Goal: Information Seeking & Learning: Learn about a topic

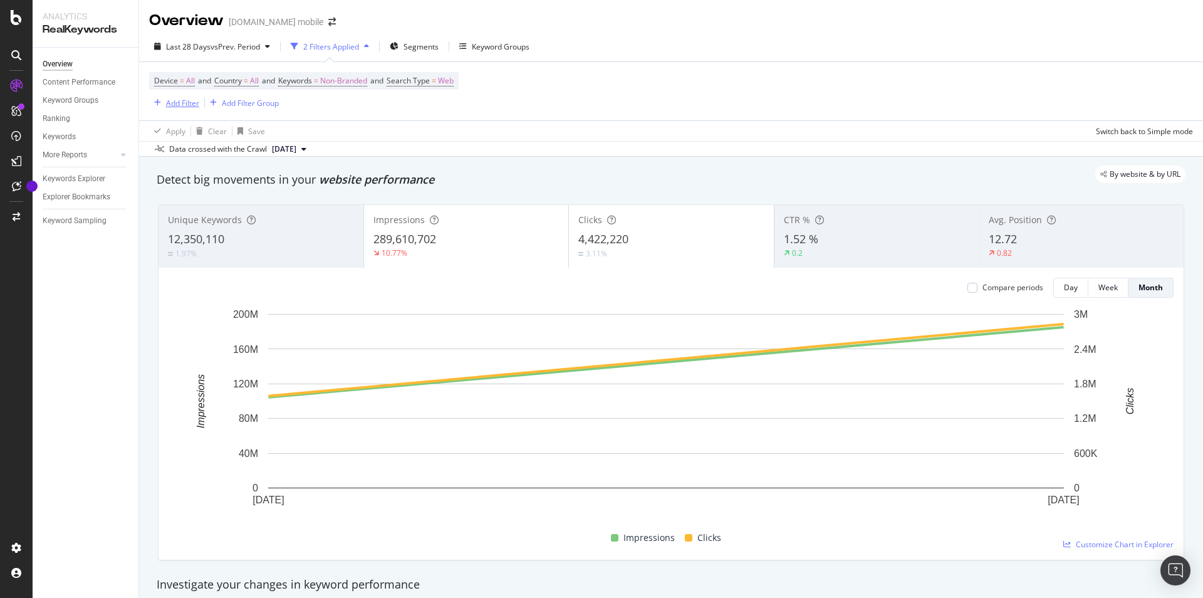
click at [171, 105] on div "Add Filter" at bounding box center [182, 103] width 33 height 11
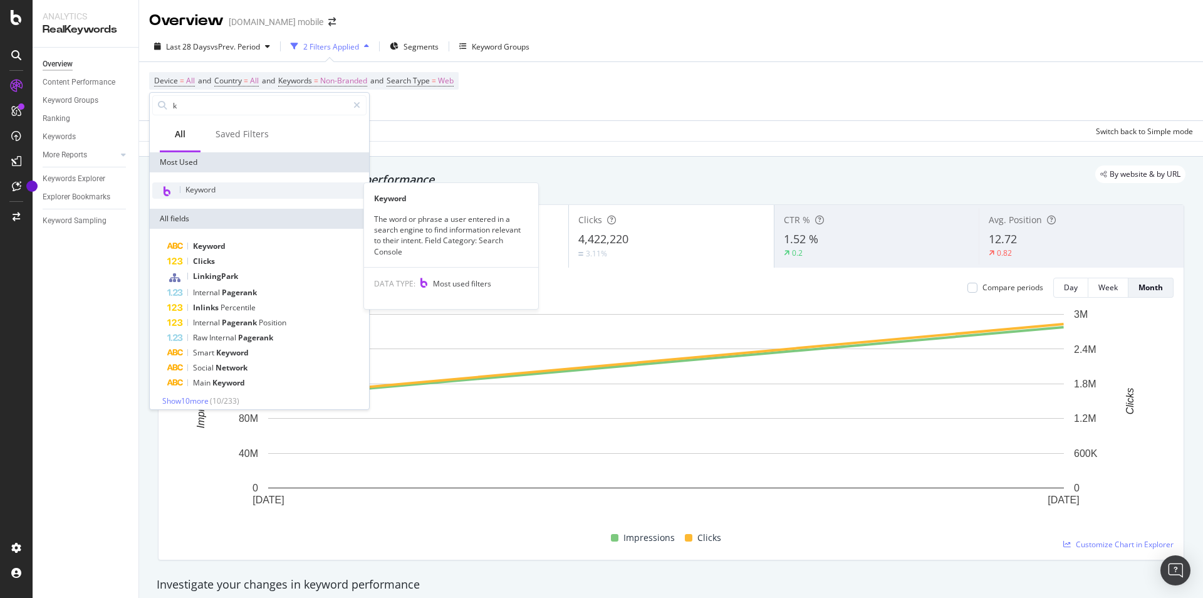
type input "k"
click at [227, 193] on div "Keyword" at bounding box center [259, 190] width 214 height 16
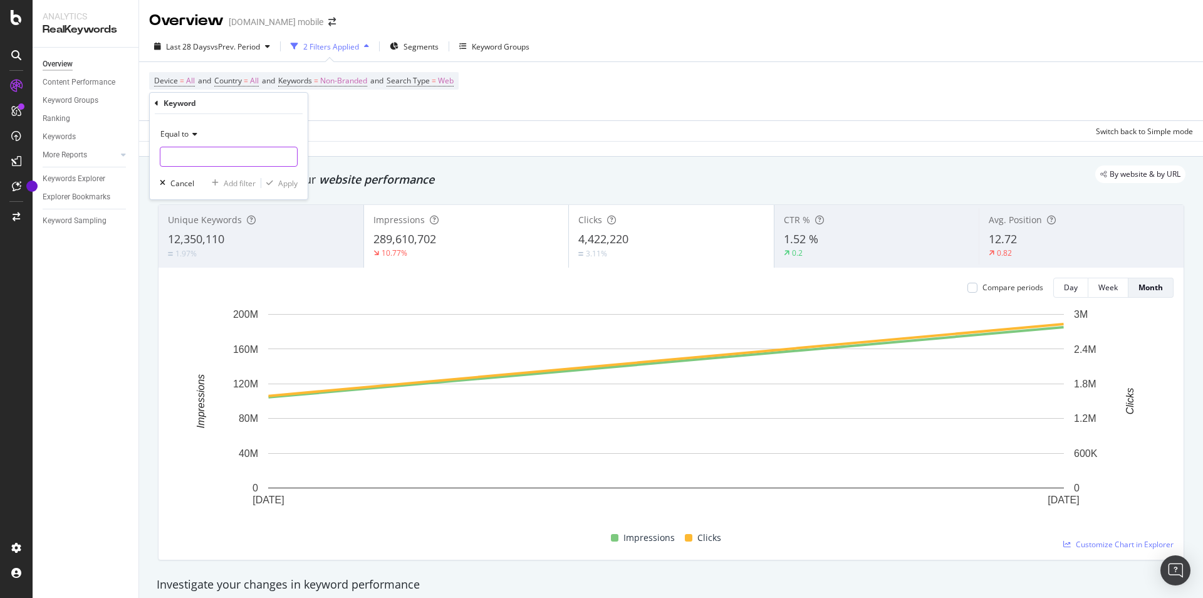
click at [249, 157] on input "text" at bounding box center [228, 157] width 137 height 20
type input "back to black"
click at [183, 133] on span "Equal to" at bounding box center [174, 133] width 28 height 11
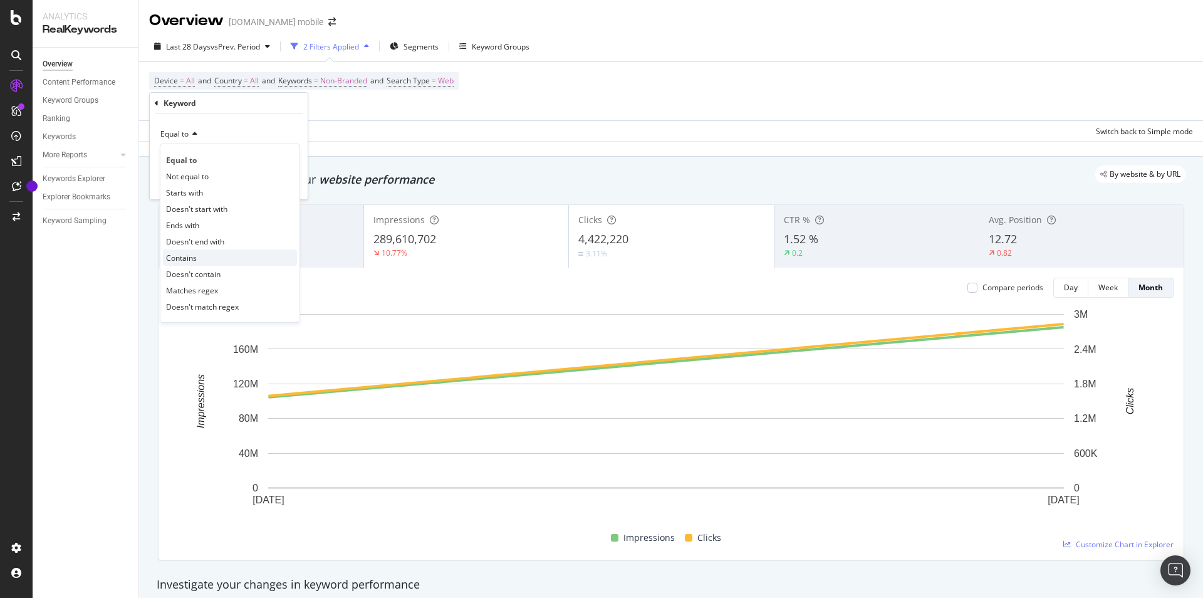
click at [183, 260] on span "Contains" at bounding box center [181, 257] width 31 height 11
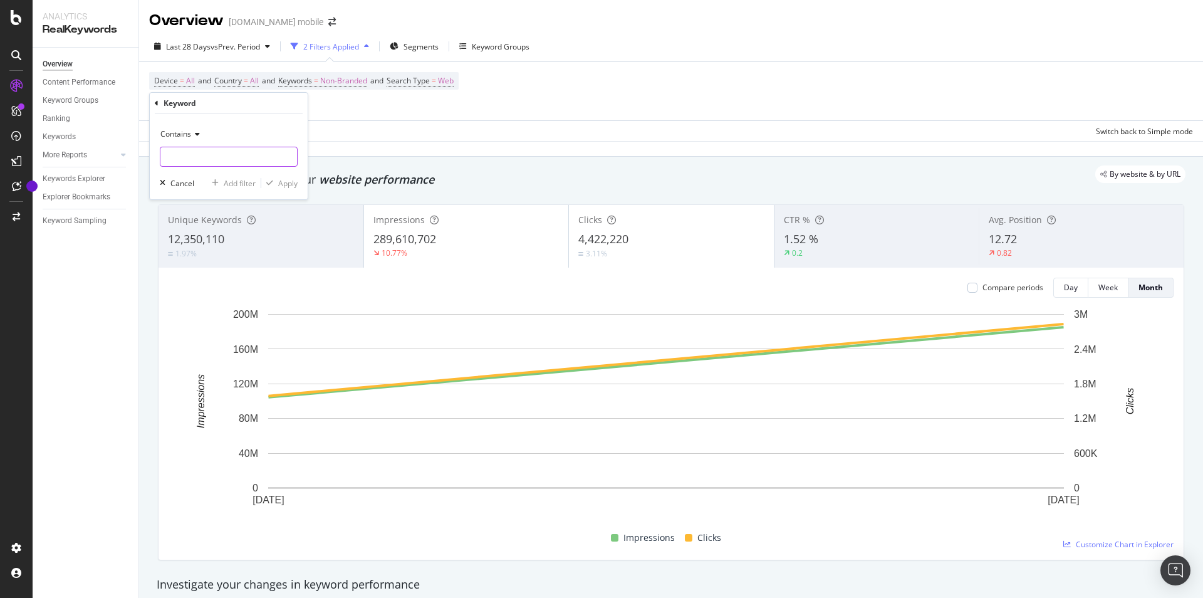
click at [239, 152] on input "text" at bounding box center [228, 157] width 137 height 20
type input "back to black"
click at [292, 185] on div "Apply" at bounding box center [287, 183] width 19 height 11
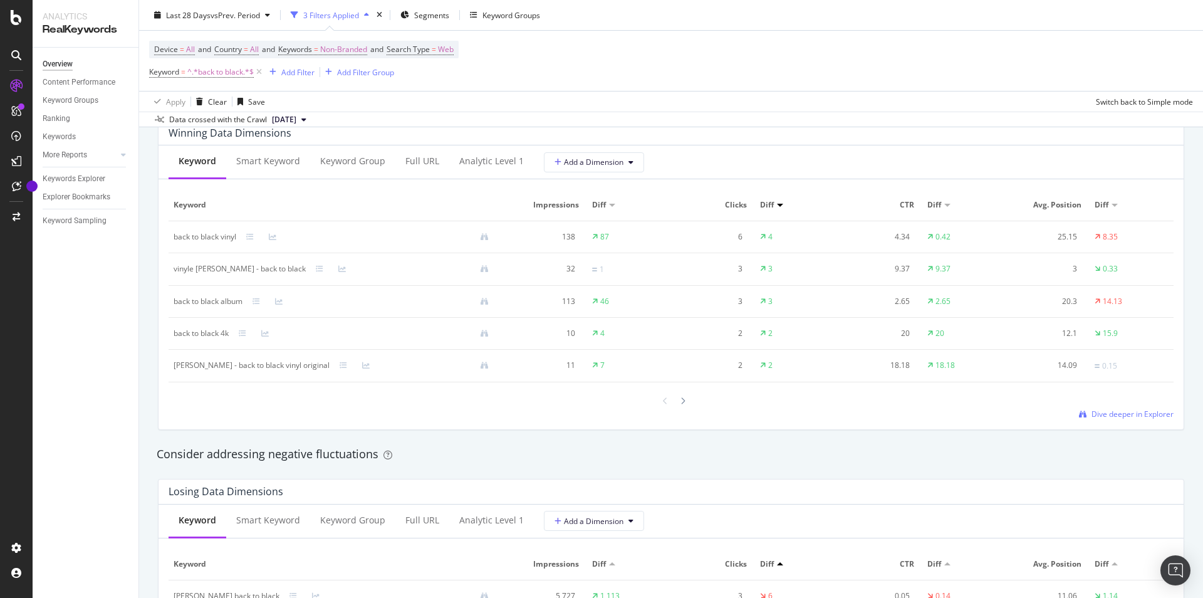
scroll to position [1155, 0]
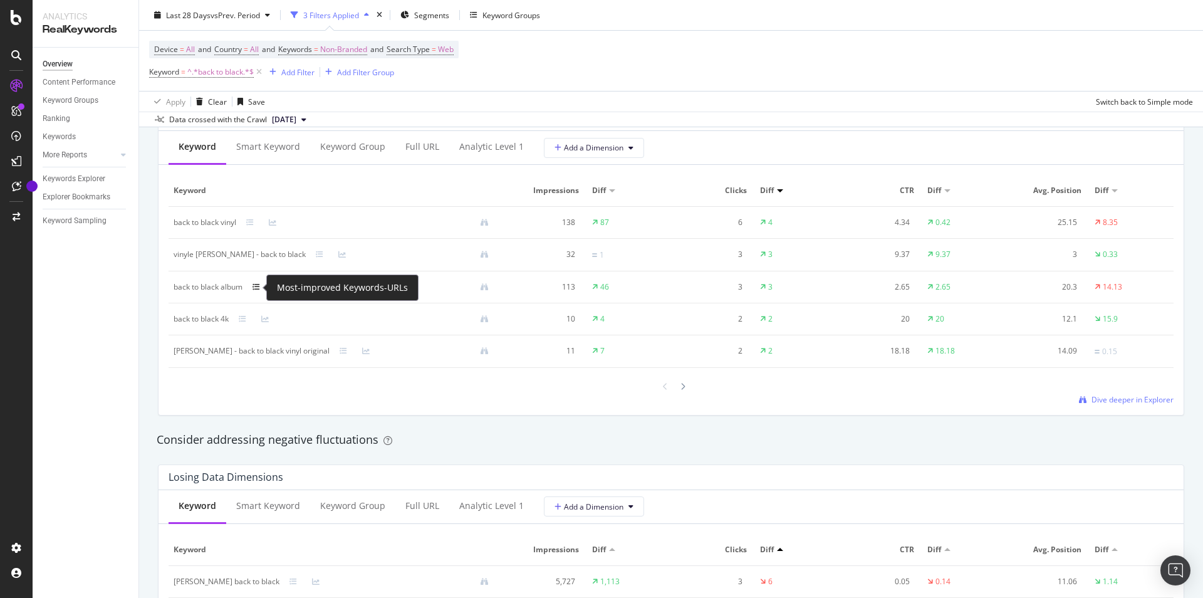
click at [259, 285] on icon at bounding box center [256, 287] width 8 height 8
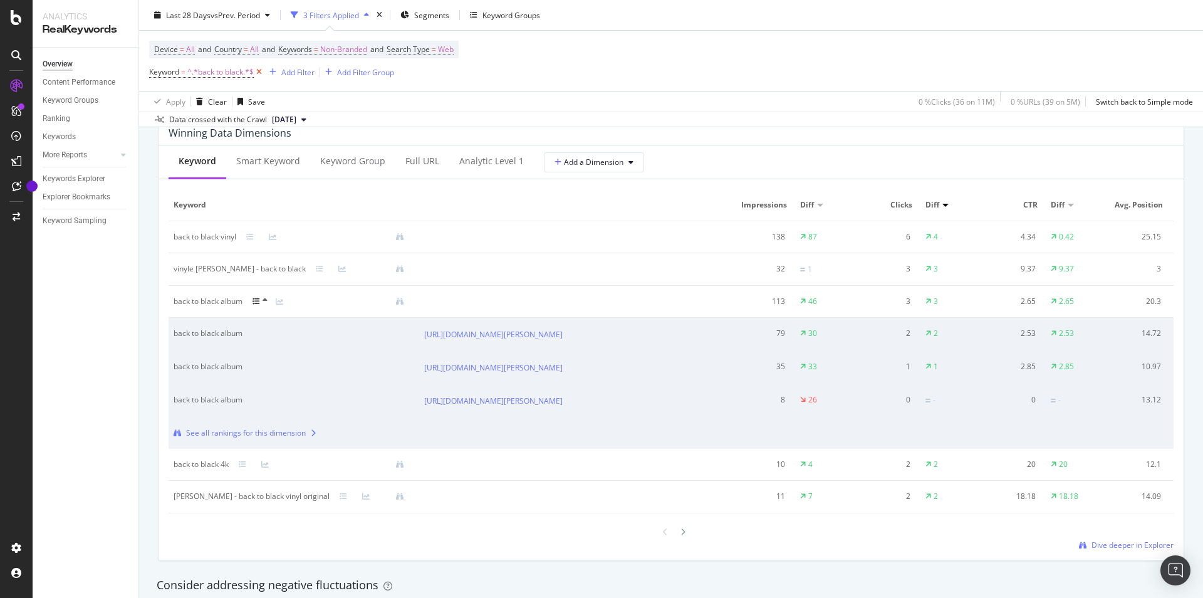
scroll to position [818, 0]
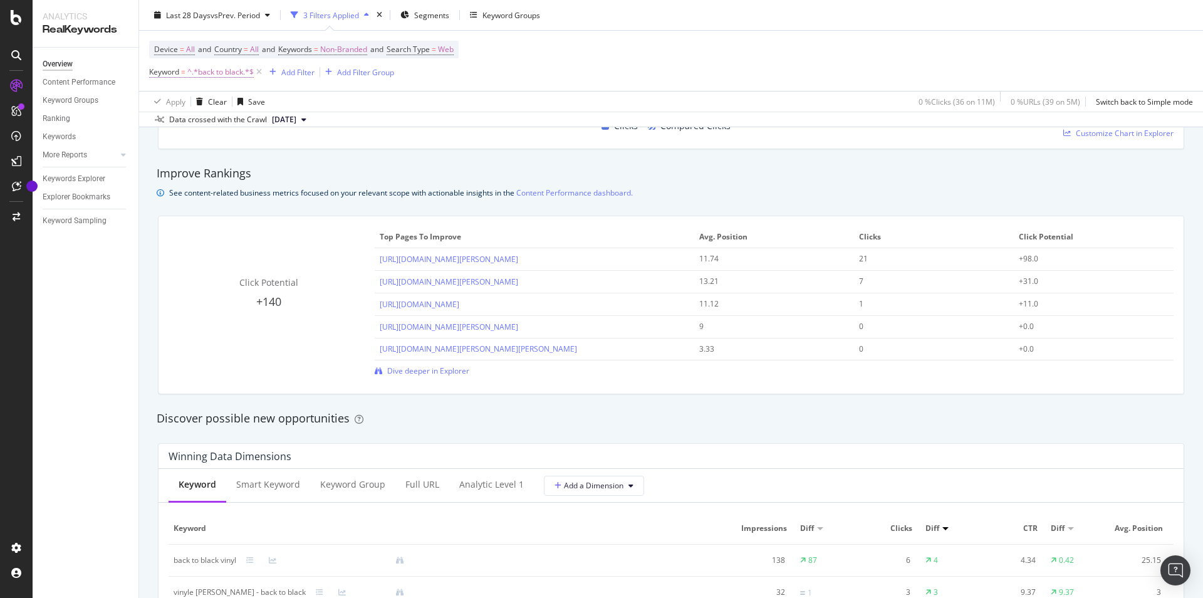
click at [237, 73] on span "^.*back to black.*$" at bounding box center [220, 72] width 66 height 18
drag, startPoint x: 223, startPoint y: 125, endPoint x: 155, endPoint y: 118, distance: 68.6
click at [160, 118] on input "back to black" at bounding box center [219, 125] width 118 height 20
drag, startPoint x: 244, startPoint y: 127, endPoint x: 151, endPoint y: 120, distance: 93.6
click at [160, 120] on input "back to black" at bounding box center [219, 125] width 118 height 20
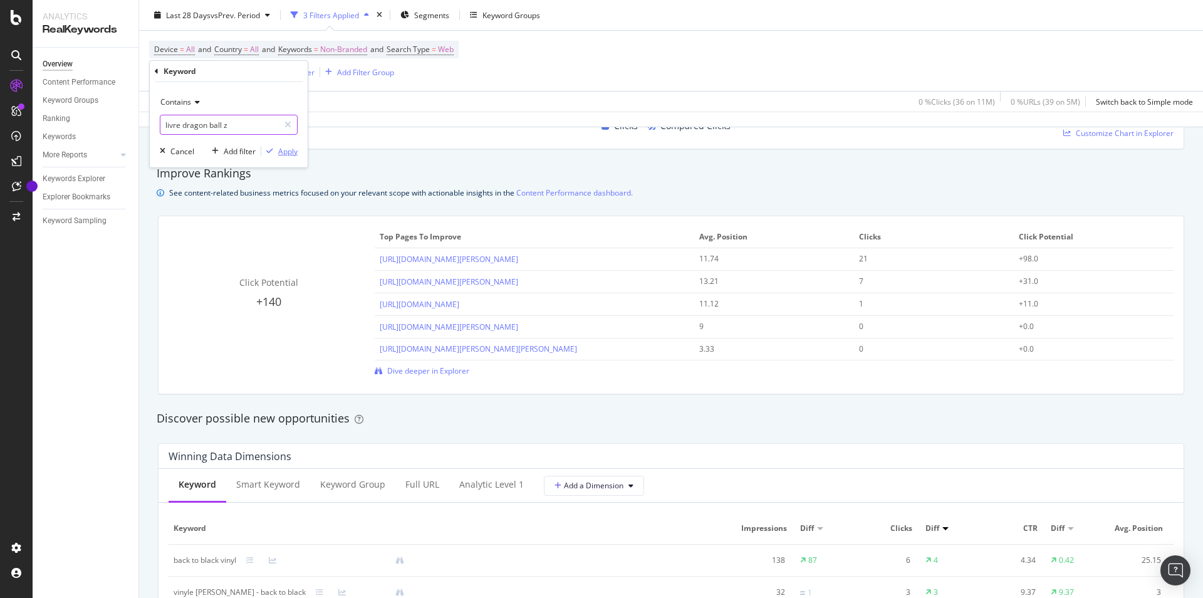
type input "livre dragon ball z"
click at [284, 150] on div "Apply" at bounding box center [287, 151] width 19 height 11
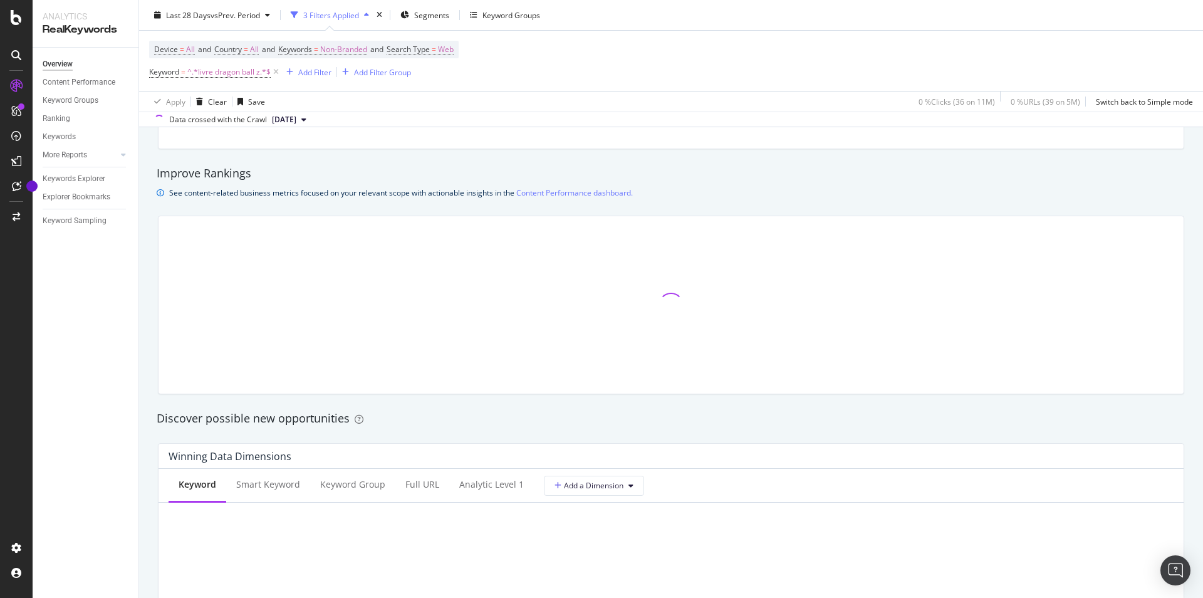
scroll to position [1051, 0]
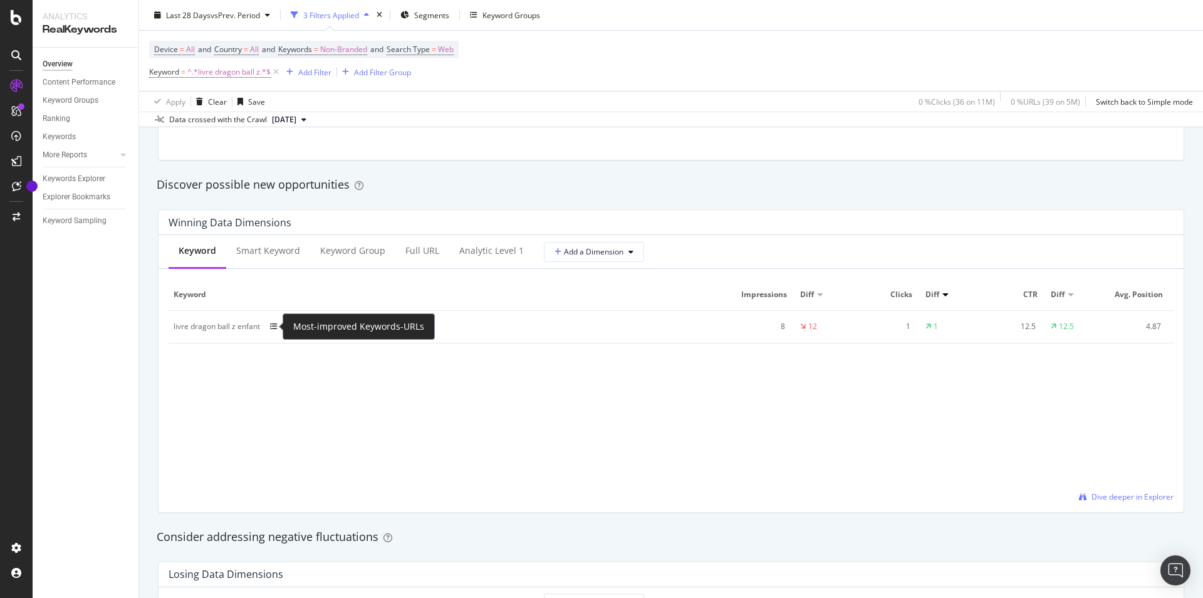
click at [278, 326] on icon at bounding box center [274, 327] width 8 height 8
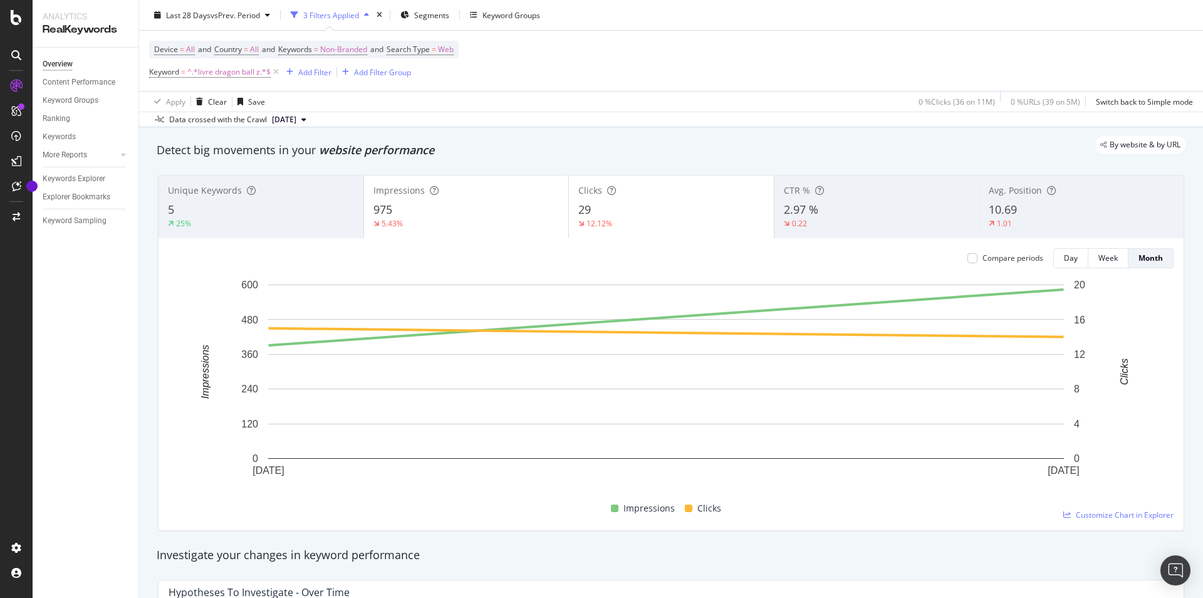
scroll to position [0, 0]
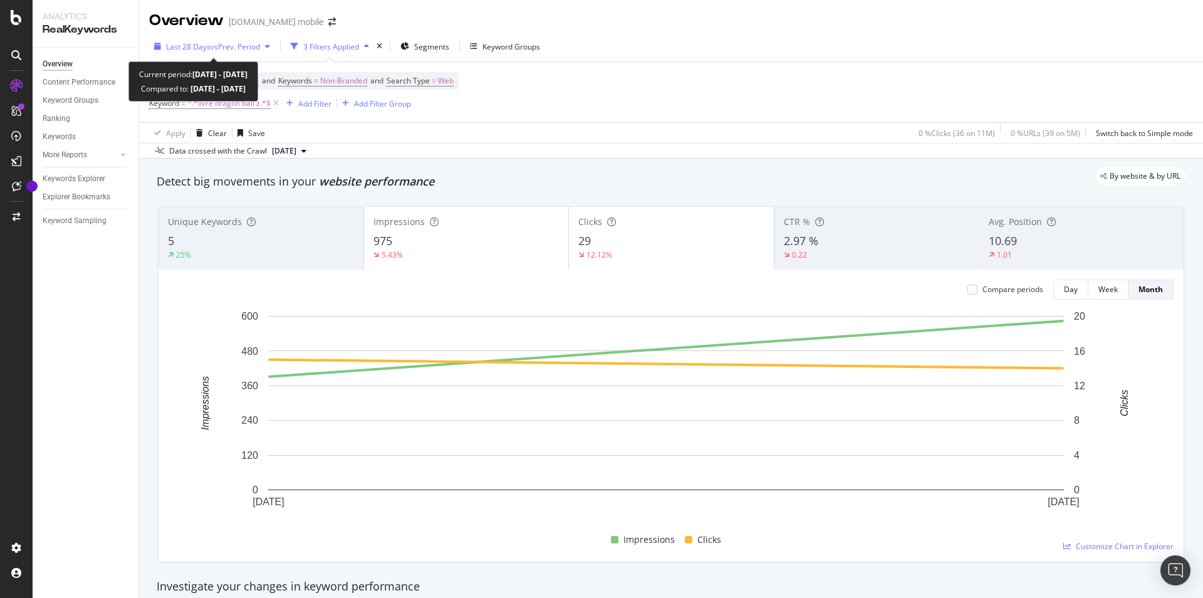
click at [244, 46] on span "vs Prev. Period" at bounding box center [235, 46] width 49 height 11
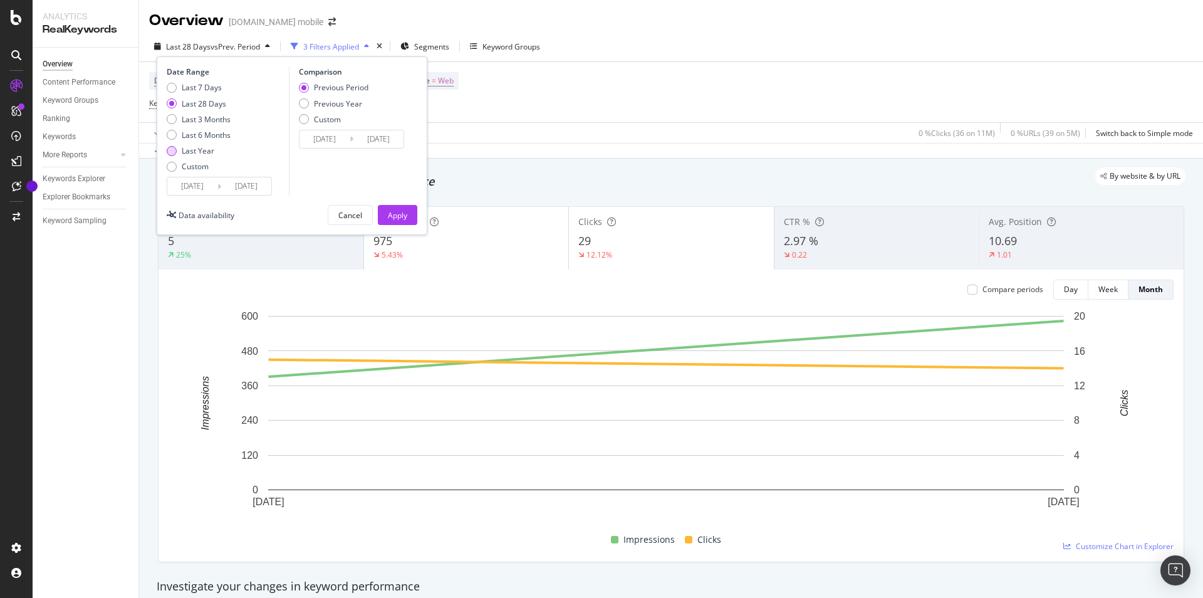
click at [197, 148] on div "Last Year" at bounding box center [198, 150] width 33 height 11
type input "[DATE]"
click at [400, 217] on div "Apply" at bounding box center [397, 215] width 19 height 11
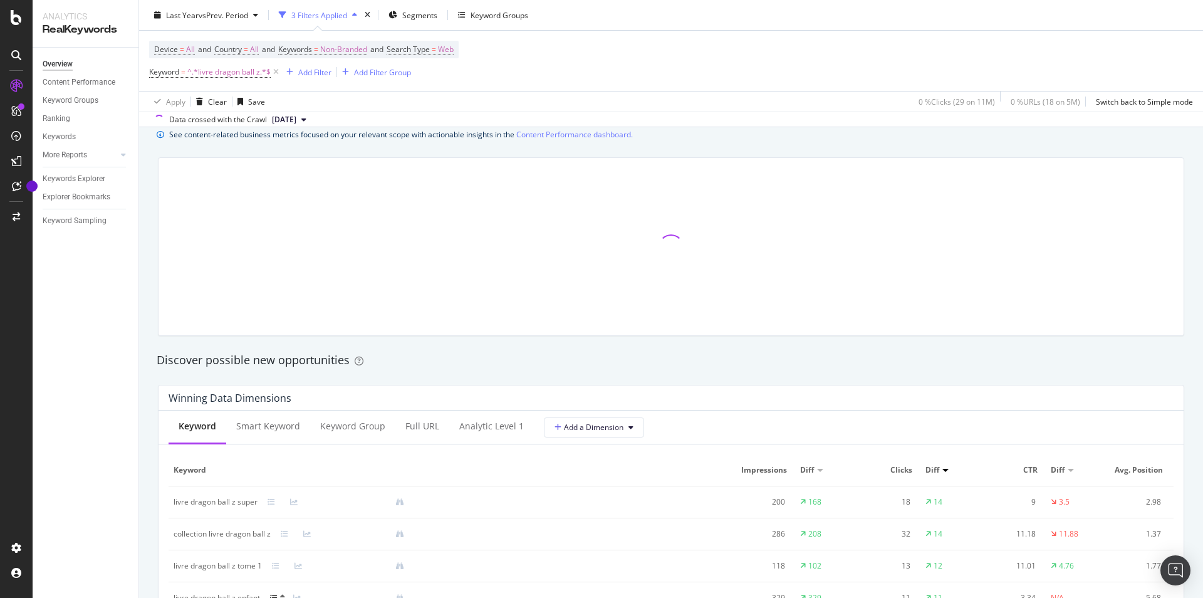
scroll to position [1107, 0]
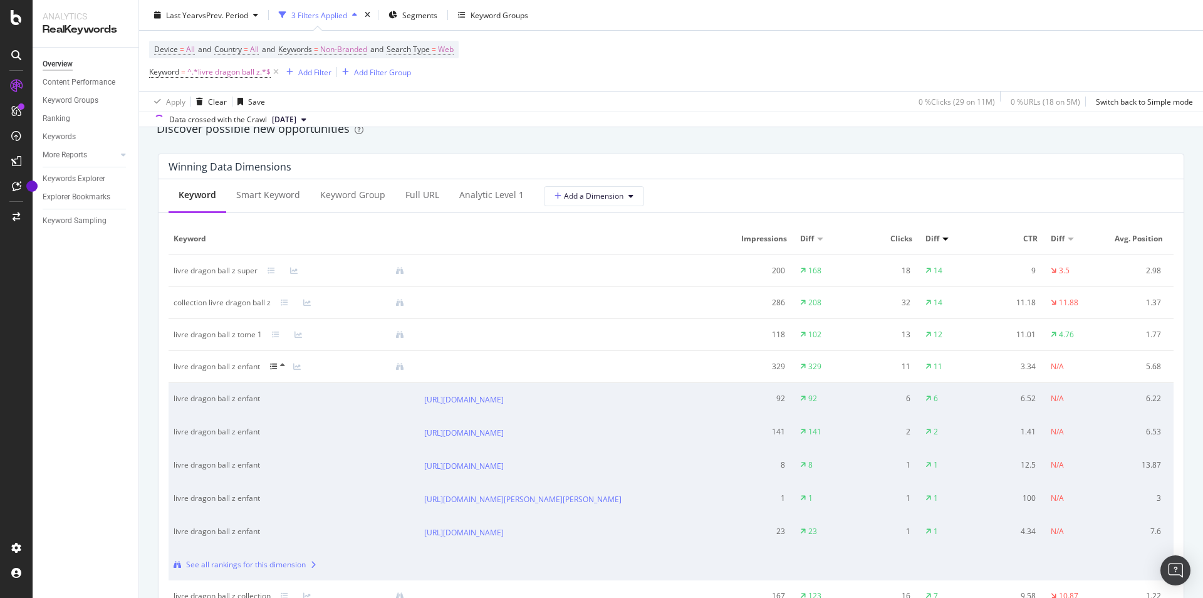
click at [140, 309] on div "By website & by URL Detect big movements in your website performance Unique Key…" at bounding box center [671, 477] width 1064 height 2853
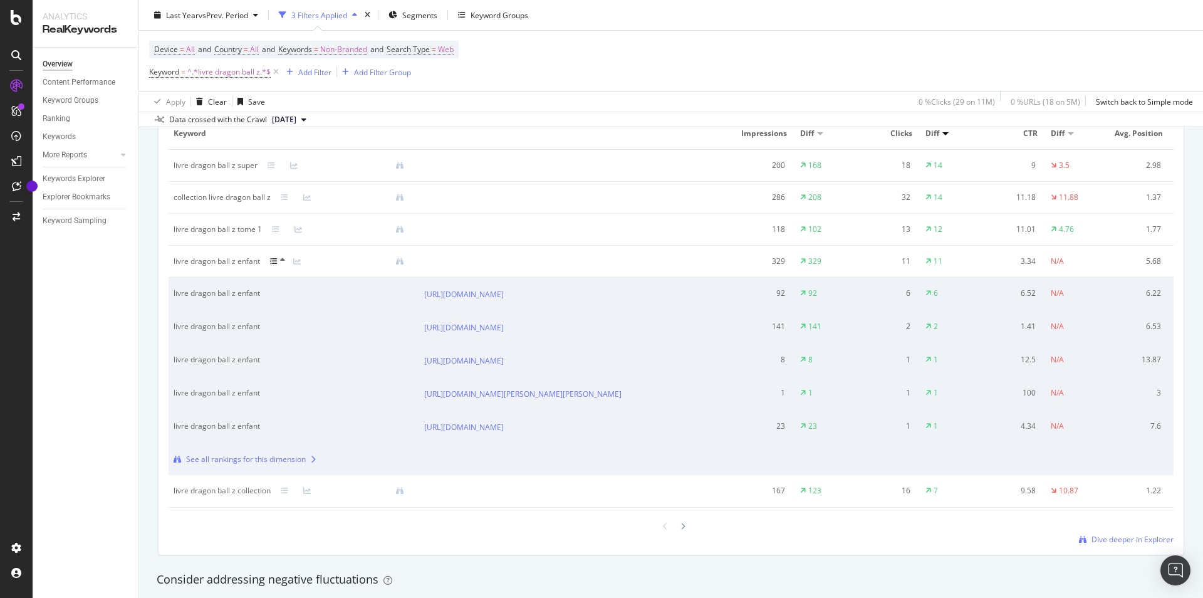
scroll to position [1063, 0]
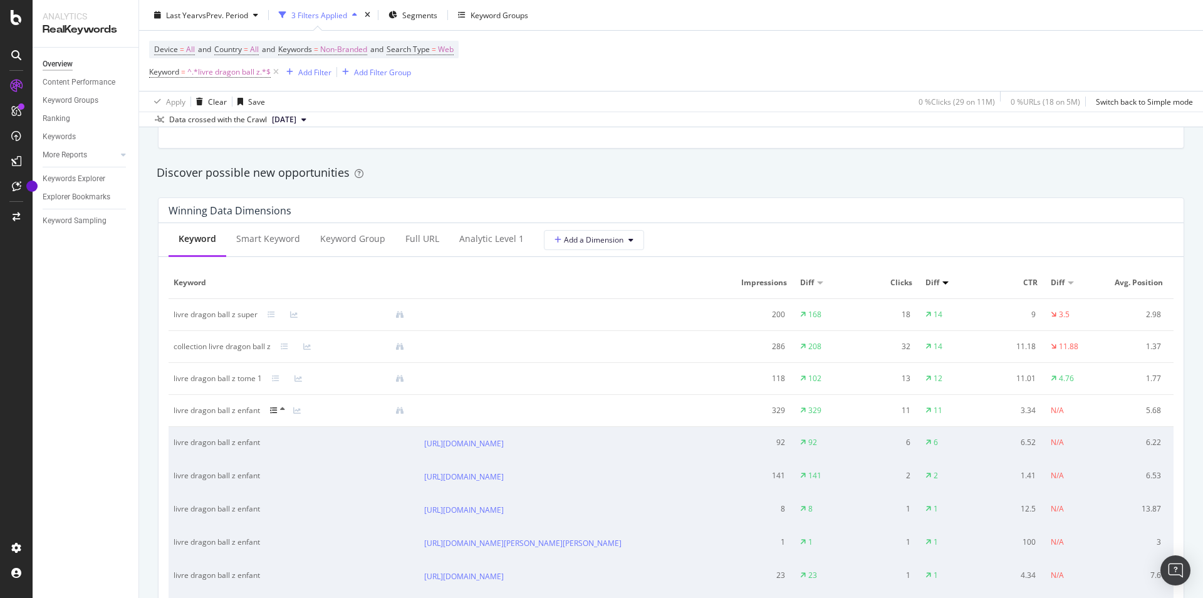
click at [280, 408] on div at bounding box center [281, 410] width 23 height 10
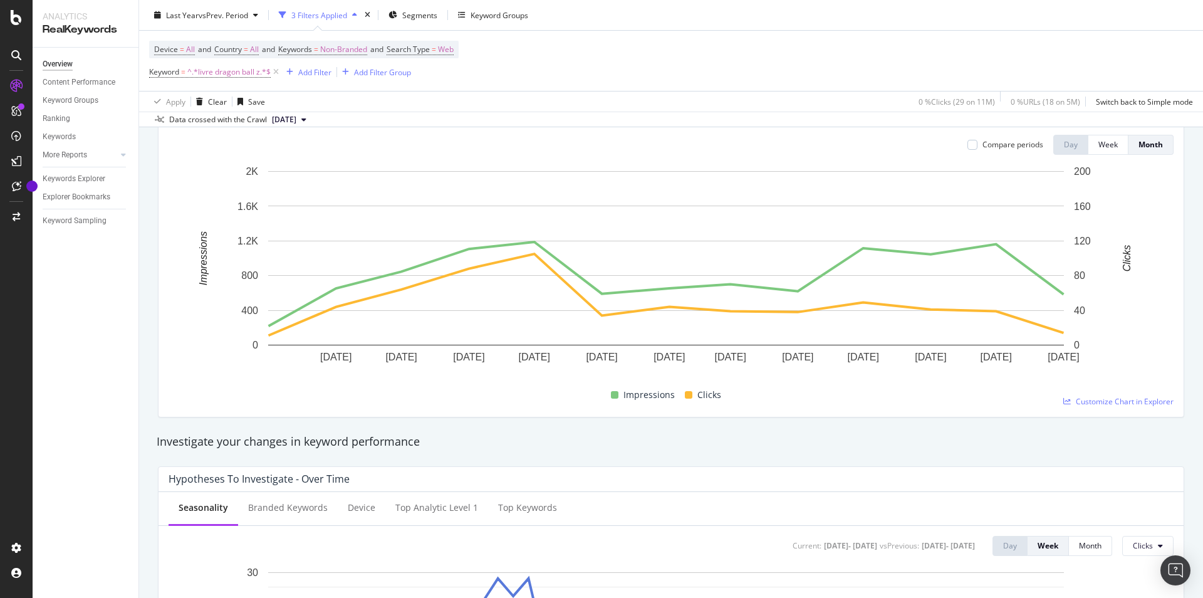
scroll to position [0, 0]
